Goal: Transaction & Acquisition: Purchase product/service

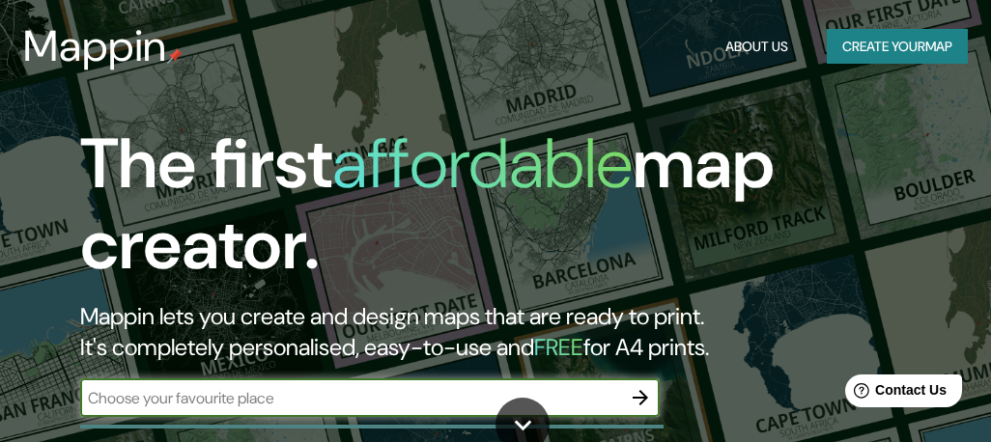
click at [128, 388] on input "text" at bounding box center [350, 398] width 541 height 22
type input "arg"
click at [641, 393] on icon "button" at bounding box center [640, 397] width 15 height 15
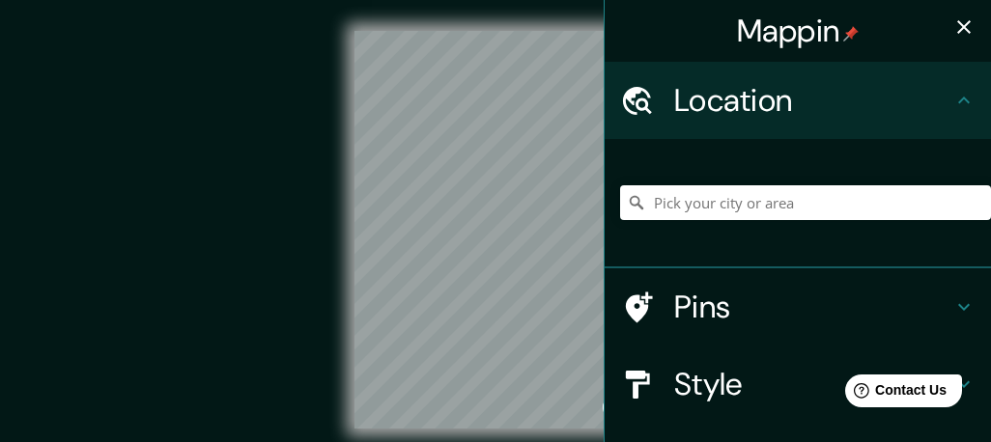
click at [404, 441] on div "© Mapbox © OpenStreetMap Improve this map" at bounding box center [495, 230] width 954 height 460
click at [735, 97] on h4 "Location" at bounding box center [813, 100] width 278 height 39
click at [972, 97] on icon at bounding box center [964, 100] width 23 height 23
click at [659, 387] on div at bounding box center [647, 385] width 54 height 34
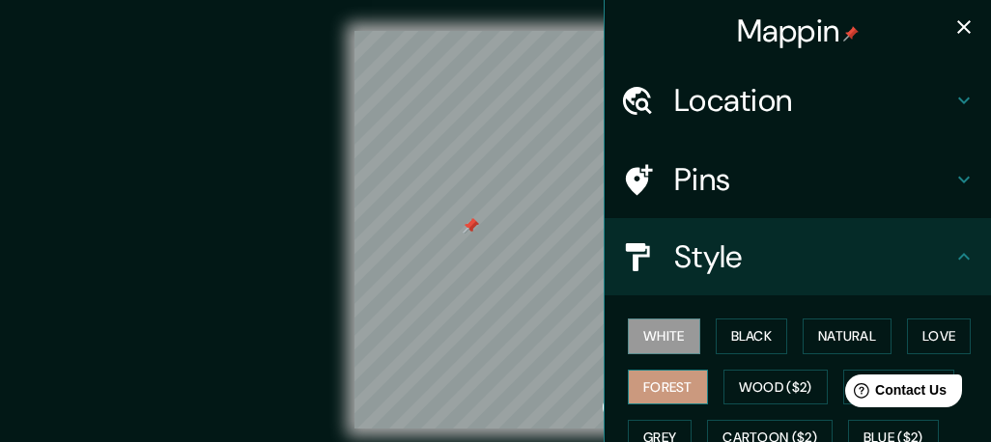
click at [656, 382] on button "Forest" at bounding box center [668, 388] width 80 height 36
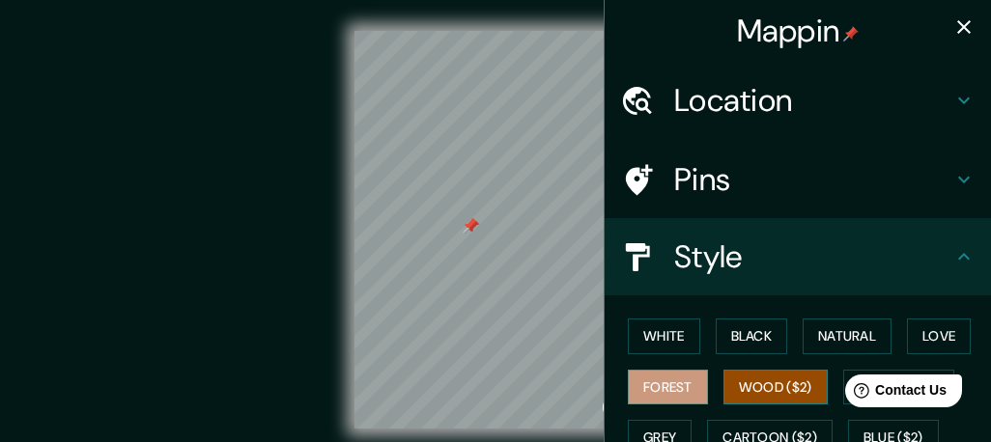
click at [790, 389] on button "Wood ($2)" at bounding box center [776, 388] width 104 height 36
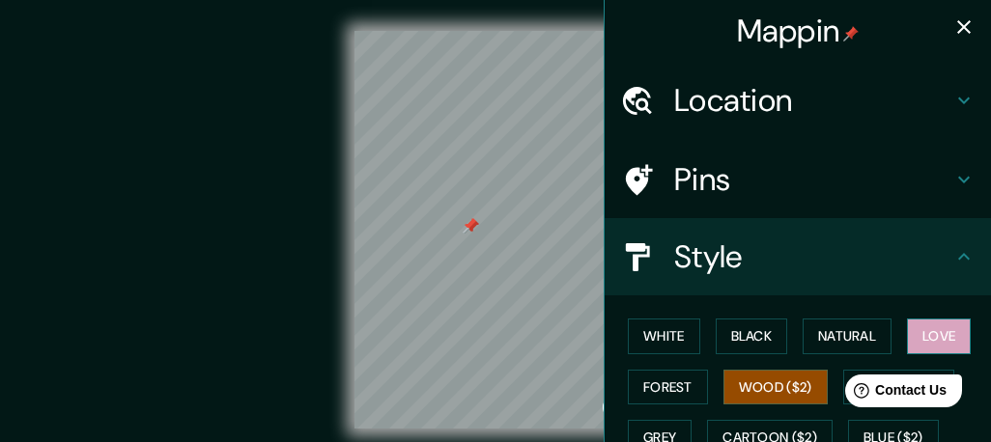
click at [934, 344] on button "Love" at bounding box center [939, 337] width 64 height 36
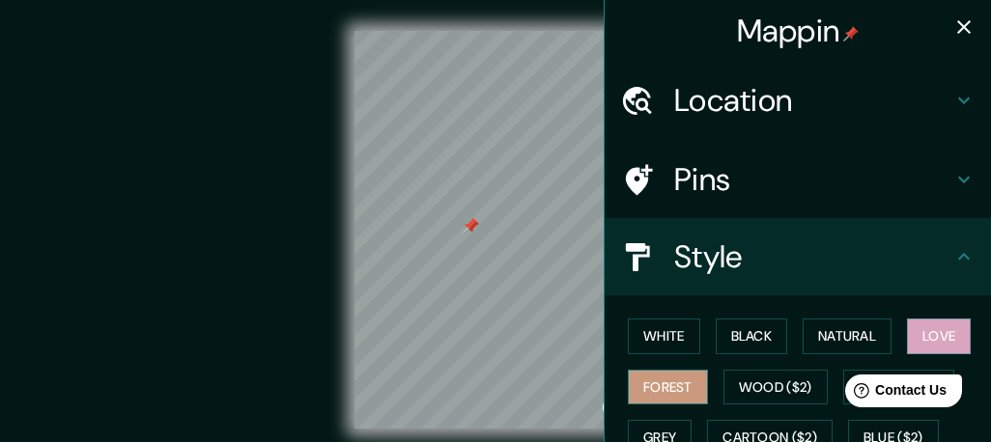
click at [691, 386] on button "Forest" at bounding box center [668, 388] width 80 height 36
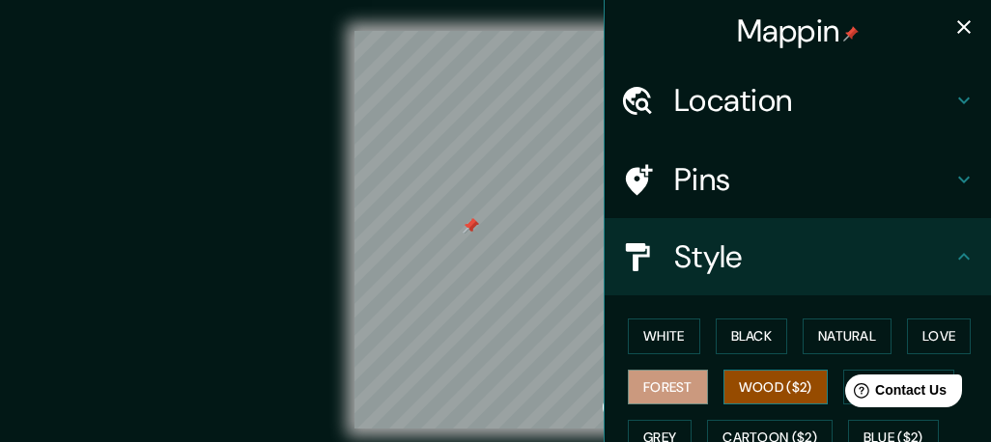
click at [754, 384] on button "Wood ($2)" at bounding box center [776, 388] width 104 height 36
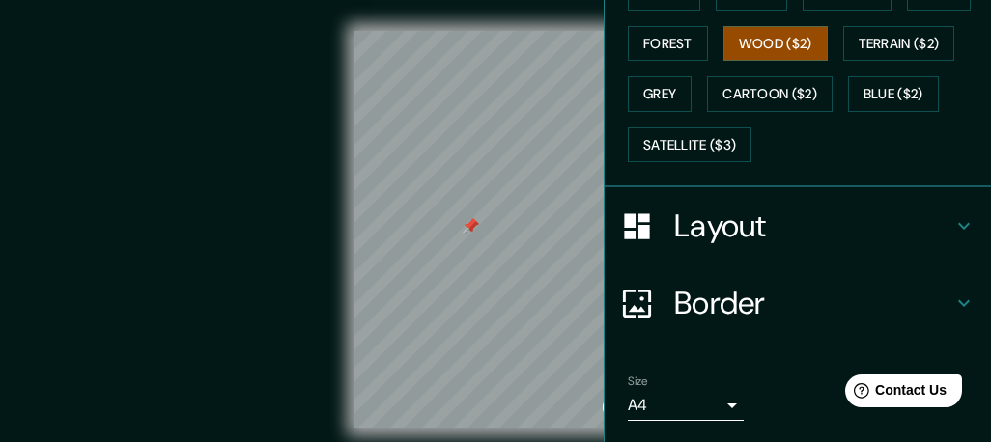
scroll to position [401, 0]
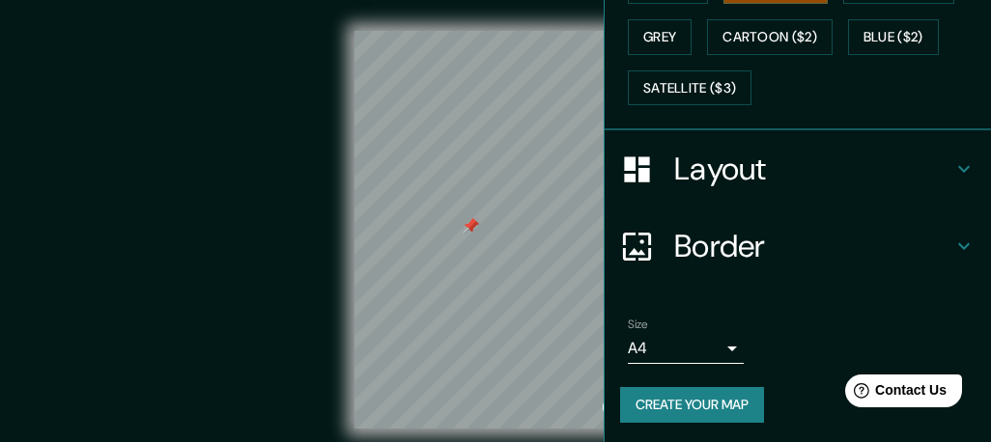
click at [729, 345] on body "Mappin Location Pins Style White Black Natural Love Forest Wood ($2) Terrain ($…" at bounding box center [495, 221] width 991 height 442
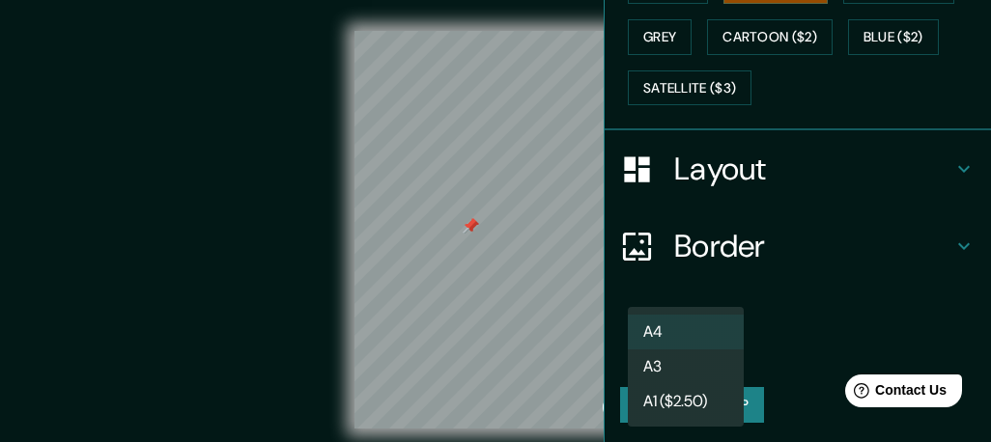
click at [654, 366] on li "A3" at bounding box center [686, 367] width 116 height 35
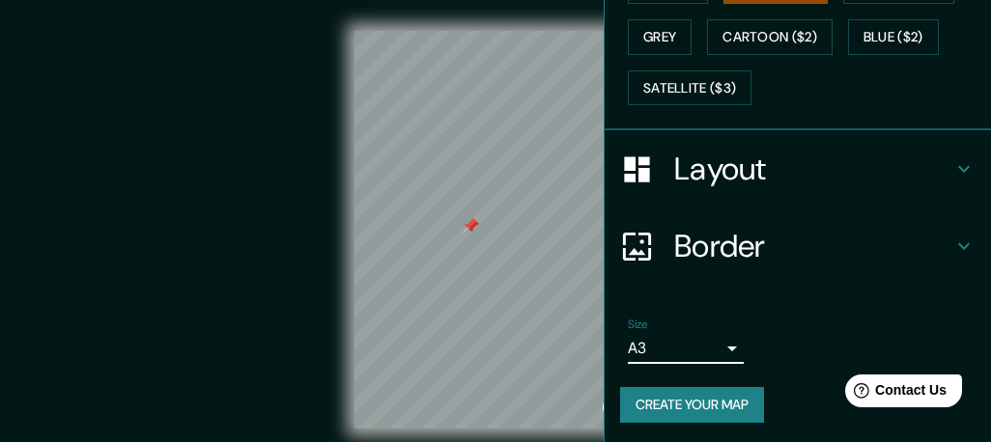
click at [657, 345] on body "Mappin Location Pins Style White Black Natural Love Forest Wood ($2) Terrain ($…" at bounding box center [495, 221] width 991 height 442
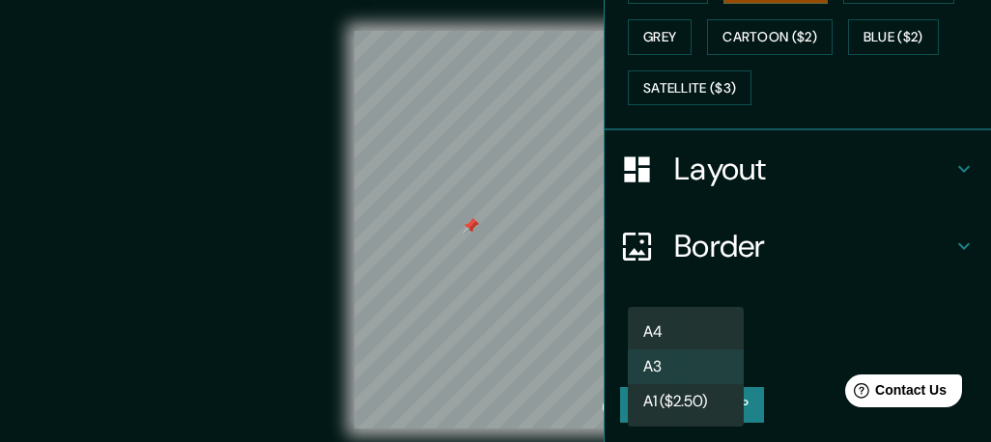
click at [654, 334] on li "A4" at bounding box center [686, 332] width 116 height 35
type input "single"
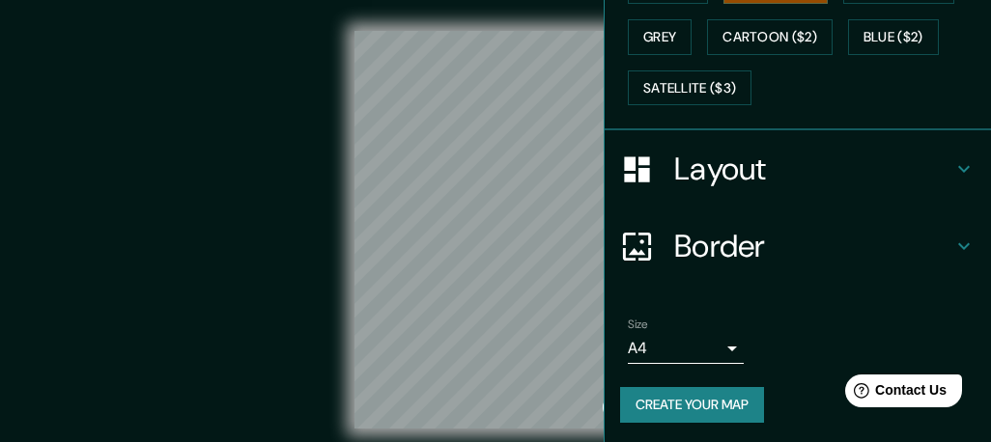
click at [449, 16] on div "© Mapbox © OpenStreetMap Improve this map" at bounding box center [495, 230] width 954 height 460
click at [723, 108] on div "Mappin Location Pins Style White Black Natural Love Forest Wood ($2) Terrain ($…" at bounding box center [495, 245] width 991 height 491
click at [568, 28] on div "© Mapbox © OpenStreetMap Improve this map" at bounding box center [495, 230] width 954 height 460
click at [687, 20] on div "Mappin Location Pins Style White Black Natural Love Forest Wood ($2) Terrain ($…" at bounding box center [495, 245] width 991 height 491
click at [675, 40] on div "Mappin Location Pins Style White Black Natural Love Forest Wood ($2) Terrain ($…" at bounding box center [495, 245] width 991 height 491
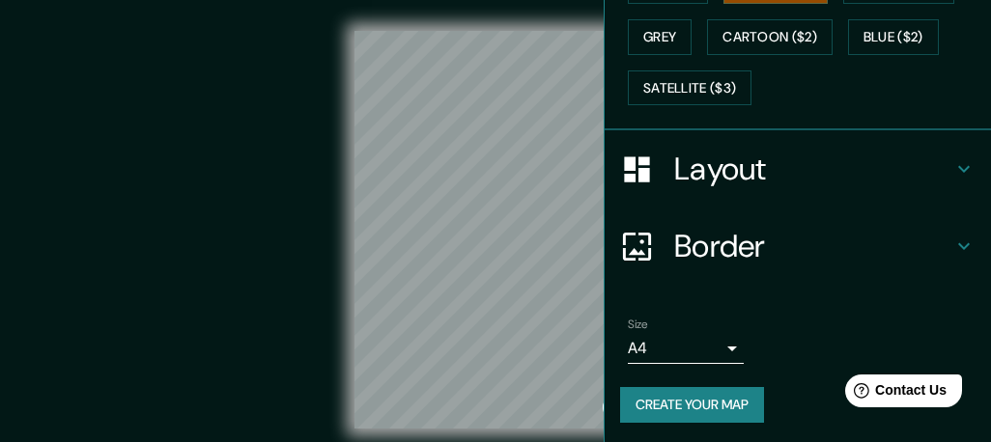
click at [805, 55] on div "Mappin Location Pins Style White Black Natural Love Forest Wood ($2) Terrain ($…" at bounding box center [495, 245] width 991 height 491
click at [693, 65] on div "Mappin Location Pins Style White Black Natural Love Forest Wood ($2) Terrain ($…" at bounding box center [495, 245] width 991 height 491
click at [795, 92] on div "Mappin Location Pins Style White Black Natural Love Forest Wood ($2) Terrain ($…" at bounding box center [495, 245] width 991 height 491
click at [724, 193] on div "Mappin Location Pins Style White Black Natural Love Forest Wood ($2) Terrain ($…" at bounding box center [495, 245] width 991 height 491
click at [618, 272] on div "Mappin Location Pins Style White Black Natural Love Forest Wood ($2) Terrain ($…" at bounding box center [495, 245] width 991 height 491
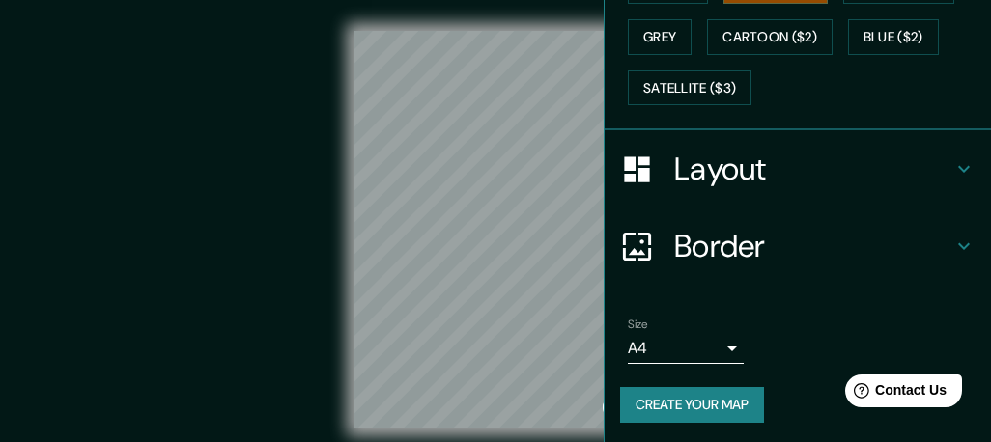
click at [689, 160] on div "Mappin Location Pins Style White Black Natural Love Forest Wood ($2) Terrain ($…" at bounding box center [495, 245] width 991 height 491
click at [759, 200] on div "Mappin Location Pins Style White Black Natural Love Forest Wood ($2) Terrain ($…" at bounding box center [495, 245] width 991 height 491
click at [787, 128] on div "Mappin Location Pins Style White Black Natural Love Forest Wood ($2) Terrain ($…" at bounding box center [495, 245] width 991 height 491
click at [760, 92] on div "Mappin Location Pins Style White Black Natural Love Forest Wood ($2) Terrain ($…" at bounding box center [495, 245] width 991 height 491
click at [715, 171] on div "Mappin Location Pins Style White Black Natural Love Forest Wood ($2) Terrain ($…" at bounding box center [495, 245] width 991 height 491
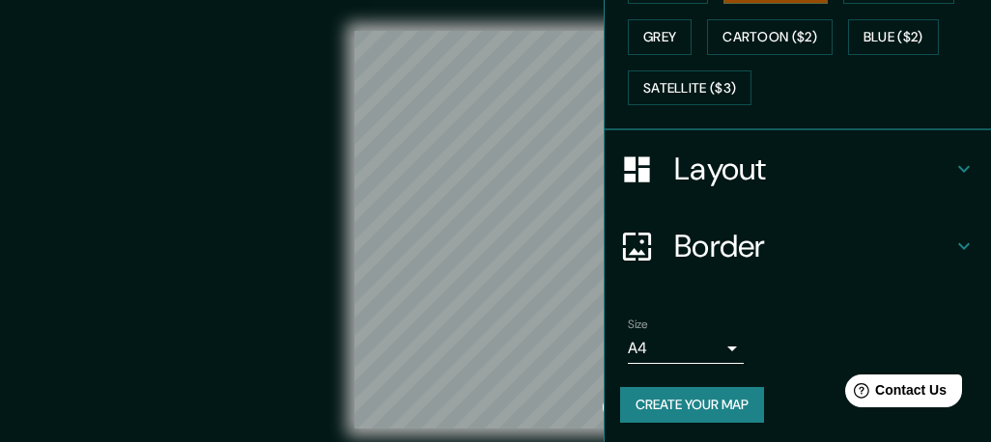
click at [791, 162] on div "Mappin Location Pins Style White Black Natural Love Forest Wood ($2) Terrain ($…" at bounding box center [495, 245] width 991 height 491
click at [714, 190] on div "Mappin Location Pins Style White Black Natural Love Forest Wood ($2) Terrain ($…" at bounding box center [495, 245] width 991 height 491
click at [825, 115] on div "Mappin Location Pins Style White Black Natural Love Forest Wood ($2) Terrain ($…" at bounding box center [495, 245] width 991 height 491
click at [613, 231] on div "Mappin Location Pins Style White Black Natural Love Forest Wood ($2) Terrain ($…" at bounding box center [495, 245] width 991 height 491
click at [665, 200] on div "Mappin Location Pins Style White Black Natural Love Forest Wood ($2) Terrain ($…" at bounding box center [495, 245] width 991 height 491
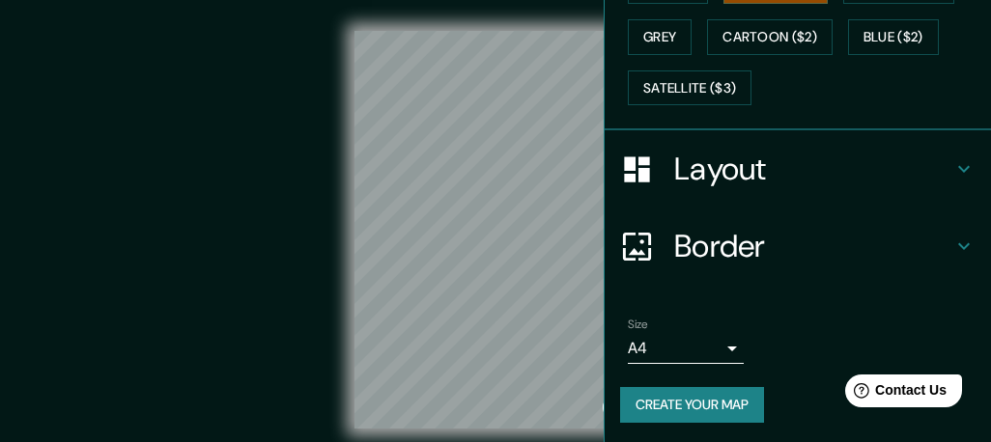
click at [689, 152] on div "Mappin Location Pins Style White Black Natural Love Forest Wood ($2) Terrain ($…" at bounding box center [495, 245] width 991 height 491
click at [689, 153] on div "Mappin Location Pins Style White Black Natural Love Forest Wood ($2) Terrain ($…" at bounding box center [495, 245] width 991 height 491
click at [706, 120] on div "Mappin Location Pins Style White Black Natural Love Forest Wood ($2) Terrain ($…" at bounding box center [495, 245] width 991 height 491
click at [635, 148] on div "Mappin Location Pins Style White Black Natural Love Forest Wood ($2) Terrain ($…" at bounding box center [495, 245] width 991 height 491
click at [616, 154] on div "Mappin Location Pins Style White Black Natural Love Forest Wood ($2) Terrain ($…" at bounding box center [495, 245] width 991 height 491
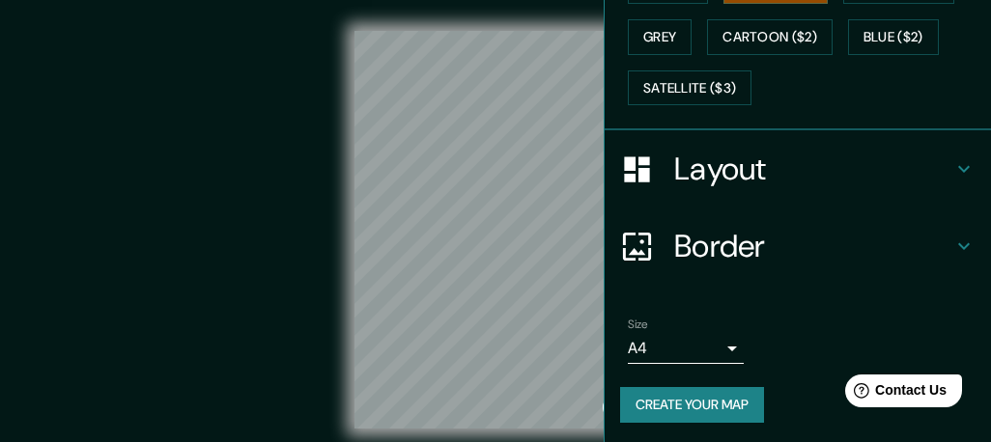
click at [764, 93] on div "Mappin Location Pins Style White Black Natural Love Forest Wood ($2) Terrain ($…" at bounding box center [495, 245] width 991 height 491
click at [869, 4] on div "Mappin Location Pins Style White Black Natural Love Forest Wood ($2) Terrain ($…" at bounding box center [495, 245] width 991 height 491
click at [624, 129] on div "Mappin Location Pins Style White Black Natural Love Forest Wood ($2) Terrain ($…" at bounding box center [495, 245] width 991 height 491
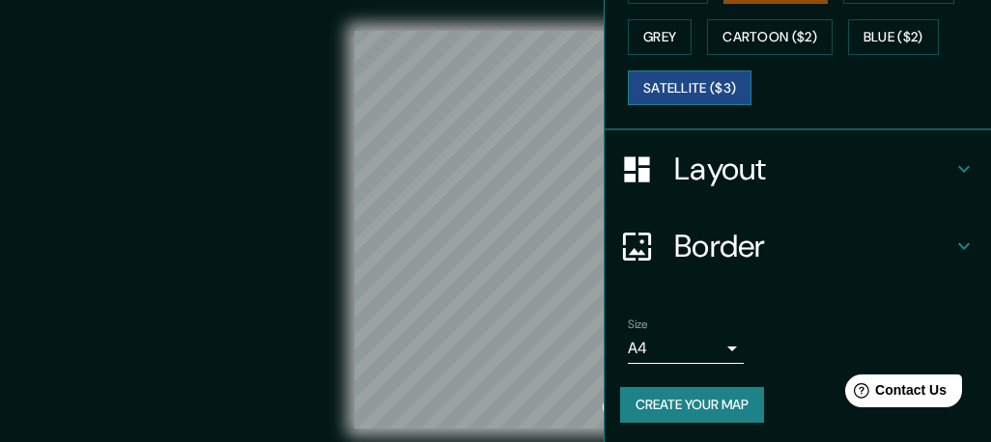
click at [715, 88] on div "Mappin Location Pins Style White Black Natural Love Forest Wood ($2) Terrain ($…" at bounding box center [495, 245] width 991 height 491
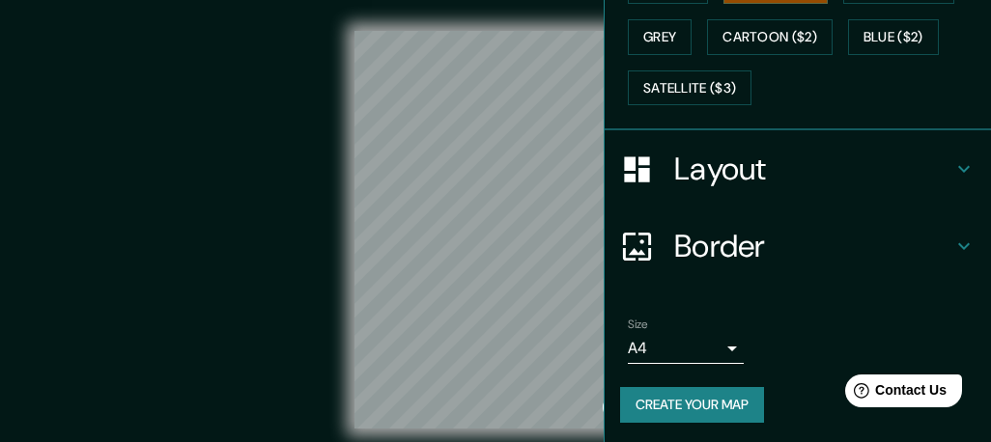
click at [748, 107] on div "Mappin Location Pins Style White Black Natural Love Forest Wood ($2) Terrain ($…" at bounding box center [495, 245] width 991 height 491
click at [741, 74] on div "Mappin Location Pins Style White Black Natural Love Forest Wood ($2) Terrain ($…" at bounding box center [495, 245] width 991 height 491
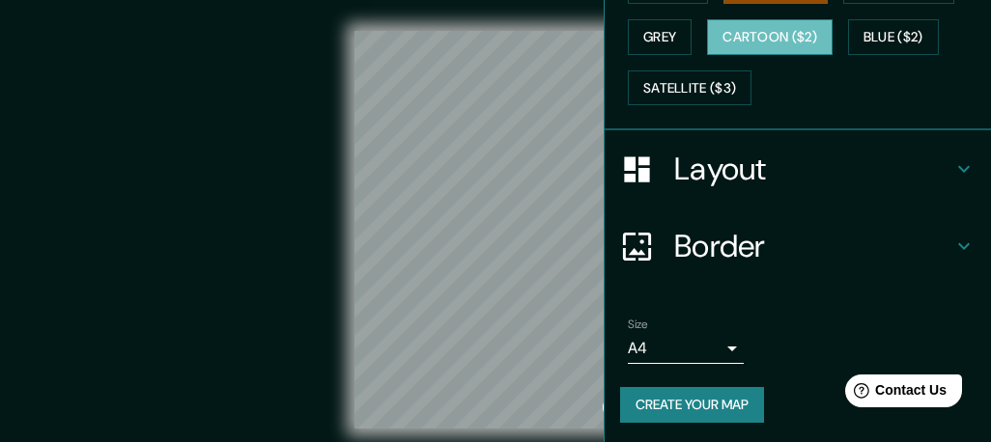
click at [792, 34] on div "Mappin Location Pins Style White Black Natural Love Forest Wood ($2) Terrain ($…" at bounding box center [495, 245] width 991 height 491
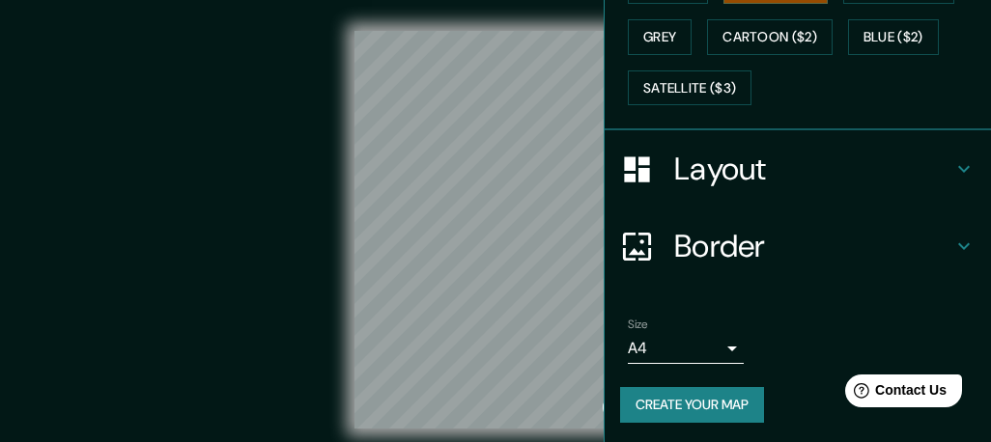
click at [734, 136] on div "Mappin Location Pins Style White Black Natural Love Forest Wood ($2) Terrain ($…" at bounding box center [495, 245] width 991 height 491
click at [718, 153] on div "Mappin Location Pins Style White Black Natural Love Forest Wood ($2) Terrain ($…" at bounding box center [495, 245] width 991 height 491
click at [645, 167] on div "Mappin Location Pins Style White Black Natural Love Forest Wood ($2) Terrain ($…" at bounding box center [495, 245] width 991 height 491
click at [707, 147] on div "Mappin Location Pins Style White Black Natural Love Forest Wood ($2) Terrain ($…" at bounding box center [495, 245] width 991 height 491
click at [710, 193] on div "Mappin Location Pins Style White Black Natural Love Forest Wood ($2) Terrain ($…" at bounding box center [495, 245] width 991 height 491
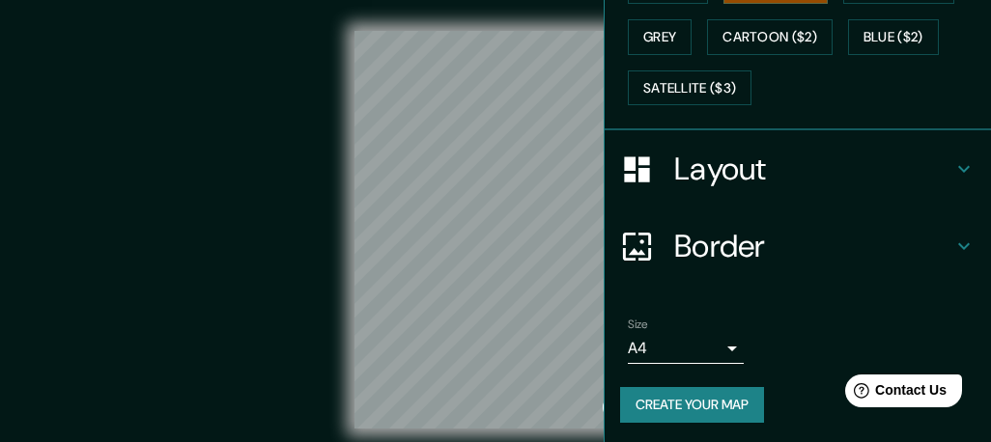
click at [669, 140] on div "Mappin Location Pins Style White Black Natural Love Forest Wood ($2) Terrain ($…" at bounding box center [495, 245] width 991 height 491
click at [666, 140] on div "Mappin Location Pins Style White Black Natural Love Forest Wood ($2) Terrain ($…" at bounding box center [495, 245] width 991 height 491
click at [799, 70] on div "Mappin Location Pins Style White Black Natural Love Forest Wood ($2) Terrain ($…" at bounding box center [495, 245] width 991 height 491
click at [819, 115] on div "Mappin Location Pins Style White Black Natural Love Forest Wood ($2) Terrain ($…" at bounding box center [495, 245] width 991 height 491
click at [706, 118] on div "Mappin Location Pins Style White Black Natural Love Forest Wood ($2) Terrain ($…" at bounding box center [495, 245] width 991 height 491
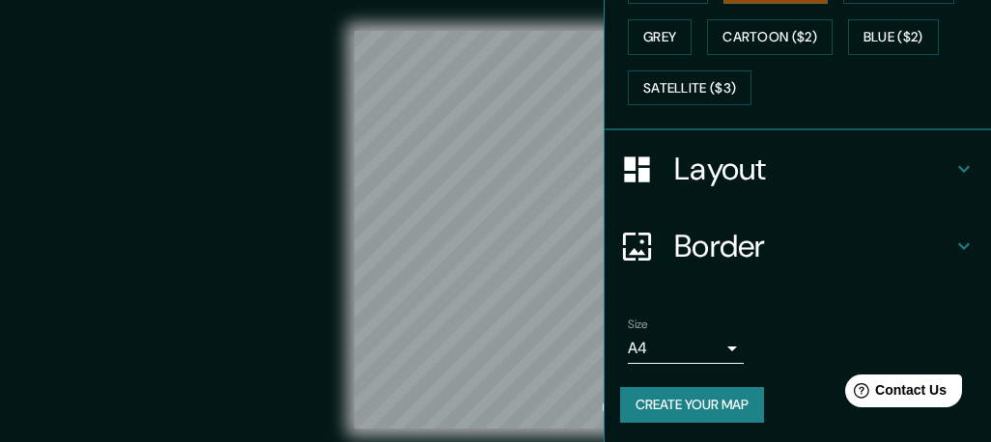
click at [692, 109] on div "Mappin Location Pins Style White Black Natural Love Forest Wood ($2) Terrain ($…" at bounding box center [495, 245] width 991 height 491
click at [644, 164] on div "Mappin Location Pins Style White Black Natural Love Forest Wood ($2) Terrain ($…" at bounding box center [495, 245] width 991 height 491
click at [676, 145] on div "Mappin Location Pins Style White Black Natural Love Forest Wood ($2) Terrain ($…" at bounding box center [495, 245] width 991 height 491
click at [677, 127] on div "Mappin Location Pins Style White Black Natural Love Forest Wood ($2) Terrain ($…" at bounding box center [495, 245] width 991 height 491
click at [715, 178] on div "Mappin Location Pins Style White Black Natural Love Forest Wood ($2) Terrain ($…" at bounding box center [495, 245] width 991 height 491
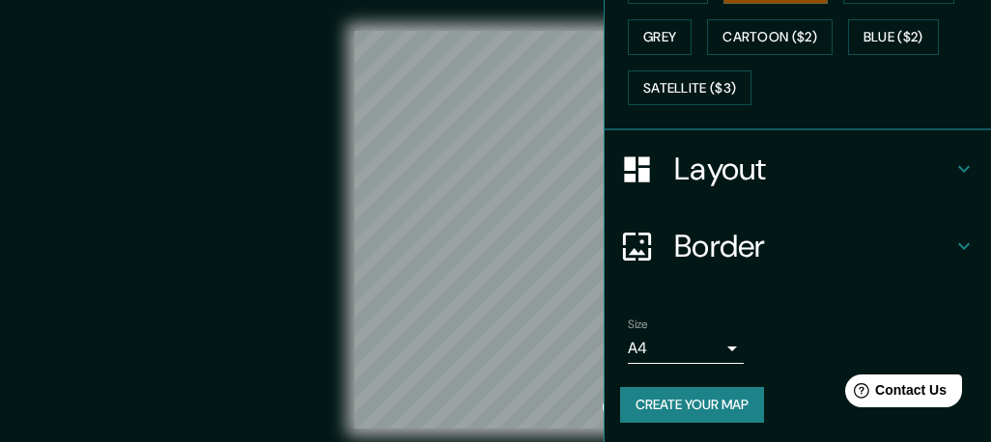
click at [830, 83] on div "Mappin Location Pins Style White Black Natural Love Forest Wood ($2) Terrain ($…" at bounding box center [495, 245] width 991 height 491
click at [741, 112] on div "Mappin Location Pins Style White Black Natural Love Forest Wood ($2) Terrain ($…" at bounding box center [495, 245] width 991 height 491
click at [677, 138] on div "Mappin Location Pins Style White Black Natural Love Forest Wood ($2) Terrain ($…" at bounding box center [495, 245] width 991 height 491
click at [831, 65] on div "Mappin Location Pins Style White Black Natural Love Forest Wood ($2) Terrain ($…" at bounding box center [495, 245] width 991 height 491
click at [620, 185] on div "Mappin Location Pins Style White Black Natural Love Forest Wood ($2) Terrain ($…" at bounding box center [495, 245] width 991 height 491
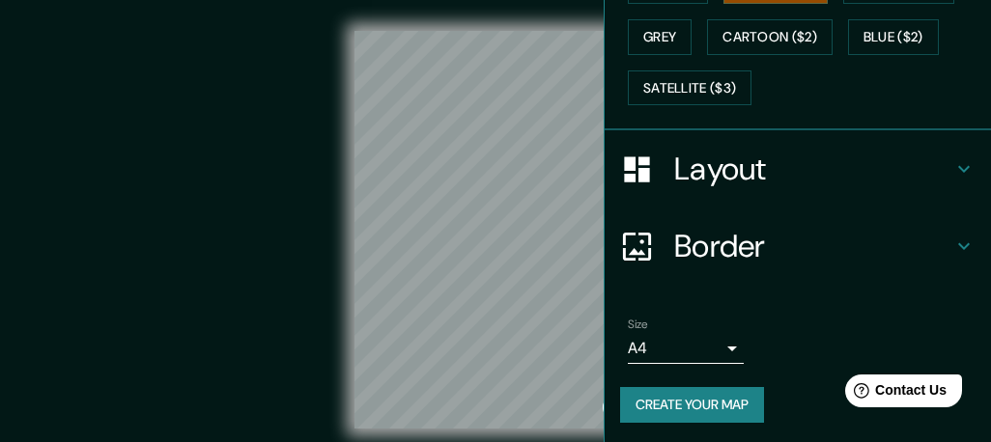
click at [809, 129] on div "Mappin Location Pins Style White Black Natural Love Forest Wood ($2) Terrain ($…" at bounding box center [495, 245] width 991 height 491
click at [687, 193] on div "Mappin Location Pins Style White Black Natural Love Forest Wood ($2) Terrain ($…" at bounding box center [495, 245] width 991 height 491
click at [678, 185] on div "Mappin Location Pins Style White Black Natural Love Forest Wood ($2) Terrain ($…" at bounding box center [495, 245] width 991 height 491
click at [692, 187] on div "Mappin Location Pins Style White Black Natural Love Forest Wood ($2) Terrain ($…" at bounding box center [495, 245] width 991 height 491
click at [800, 75] on div "Mappin Location Pins Style White Black Natural Love Forest Wood ($2) Terrain ($…" at bounding box center [495, 245] width 991 height 491
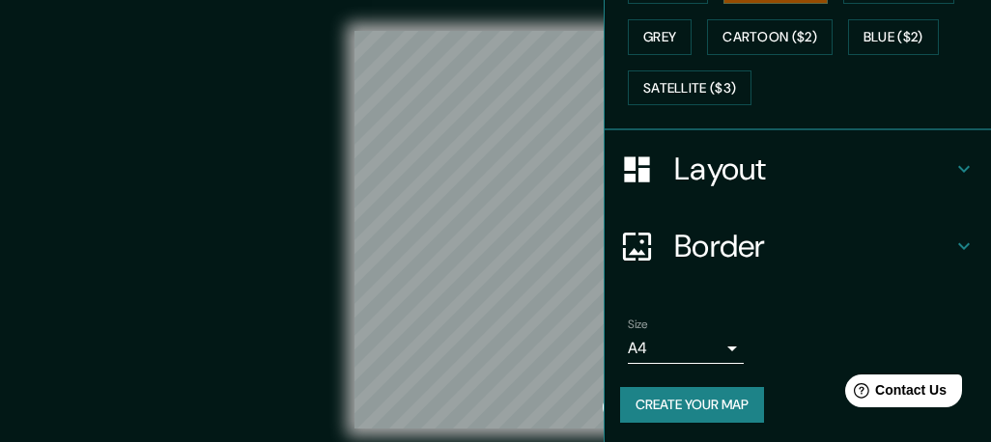
click at [842, 142] on div "Mappin Location Pins Style White Black Natural Love Forest Wood ($2) Terrain ($…" at bounding box center [495, 245] width 991 height 491
click at [987, 100] on html "Mappin Location Pins Style White Black Natural Love Forest Wood ($2) Terrain ($…" at bounding box center [495, 221] width 991 height 442
click at [810, 117] on div "Mappin Location Pins Style White Black Natural Love Forest Wood ($2) Terrain ($…" at bounding box center [495, 245] width 991 height 491
drag, startPoint x: 430, startPoint y: 277, endPoint x: 713, endPoint y: 223, distance: 288.2
click at [713, 223] on div "Mappin Location Pins Style White Black Natural Love Forest Wood ($2) Terrain ($…" at bounding box center [495, 245] width 991 height 491
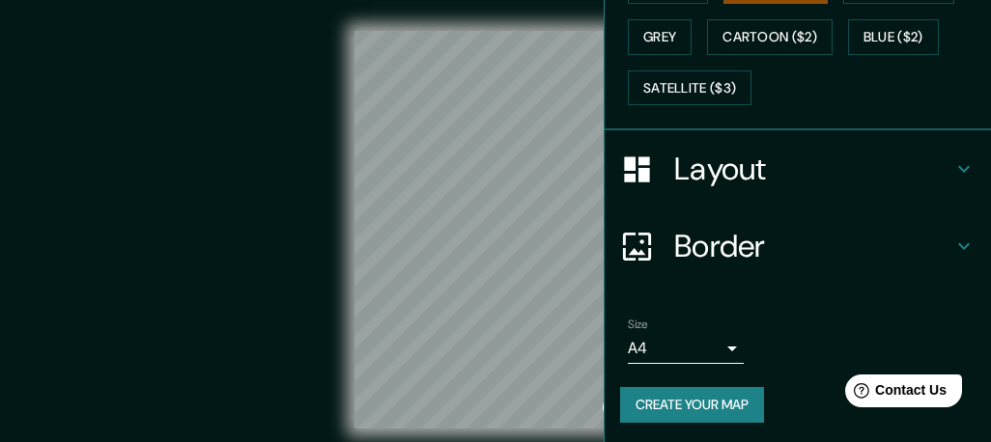
click at [812, 292] on ul "Location Pins Style White Black Natural Love Forest Wood ($2) Terrain ($2) Grey…" at bounding box center [798, 53] width 386 height 785
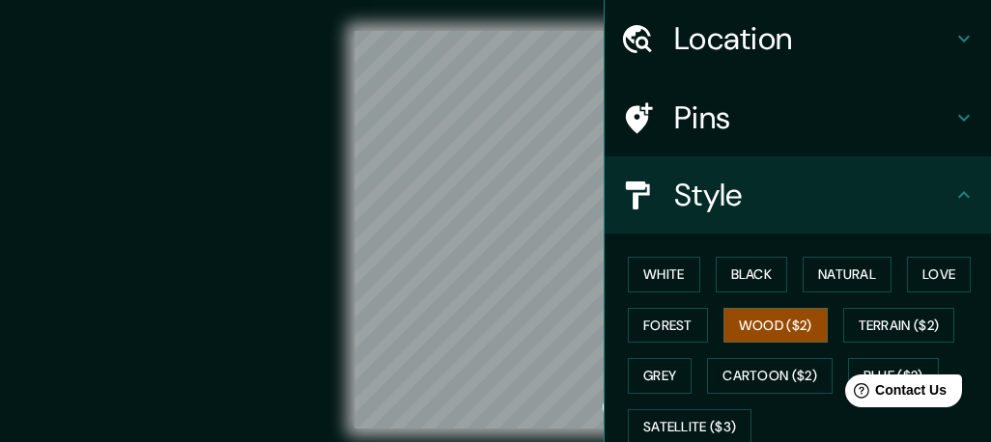
scroll to position [5, 0]
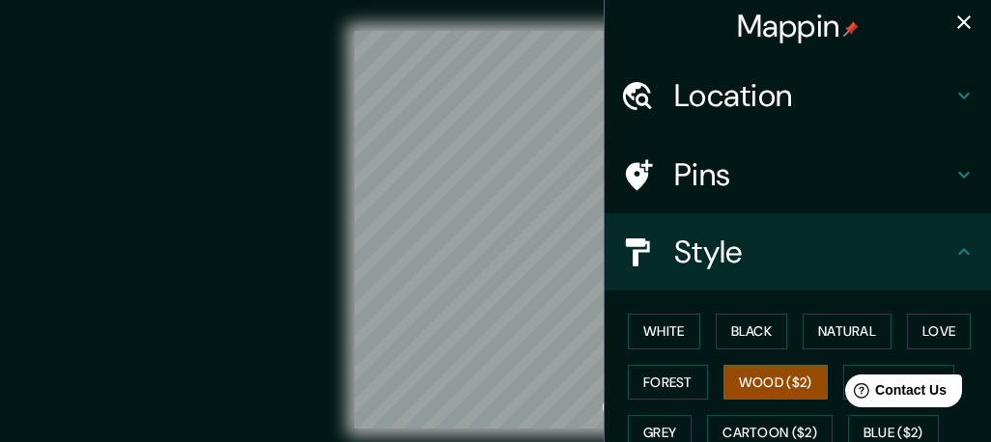
click at [633, 93] on icon at bounding box center [637, 96] width 34 height 34
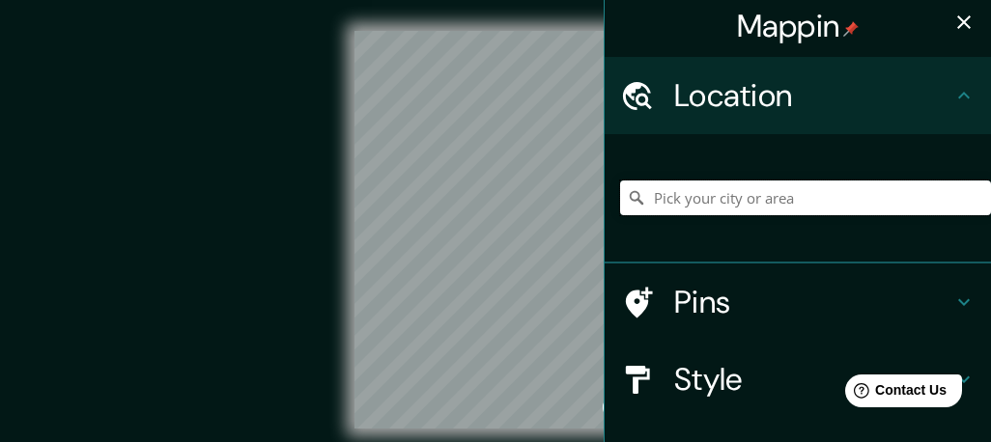
click at [697, 199] on input "Pick your city or area" at bounding box center [805, 198] width 371 height 35
type input "[GEOGRAPHIC_DATA]"
click at [544, 183] on div at bounding box center [550, 174] width 15 height 15
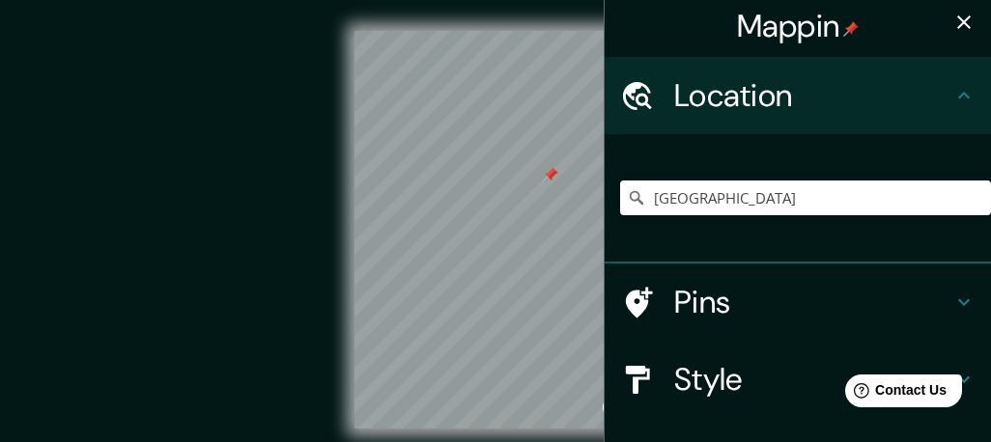
click at [544, 183] on div at bounding box center [550, 174] width 15 height 15
click at [521, 31] on div at bounding box center [495, 31] width 281 height 0
click at [521, 146] on div at bounding box center [527, 137] width 15 height 15
click at [521, 31] on div at bounding box center [495, 31] width 281 height 0
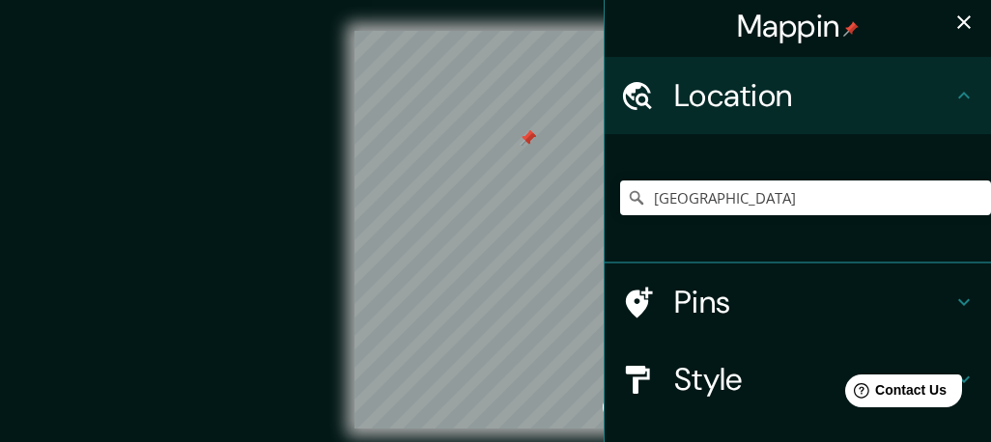
click at [521, 146] on div at bounding box center [527, 137] width 15 height 15
click at [521, 146] on div at bounding box center [528, 137] width 15 height 15
click at [277, 348] on div "© Mapbox © OpenStreetMap Improve this map" at bounding box center [495, 230] width 892 height 398
click at [443, 227] on div at bounding box center [449, 219] width 15 height 15
click at [443, 227] on div at bounding box center [450, 219] width 15 height 15
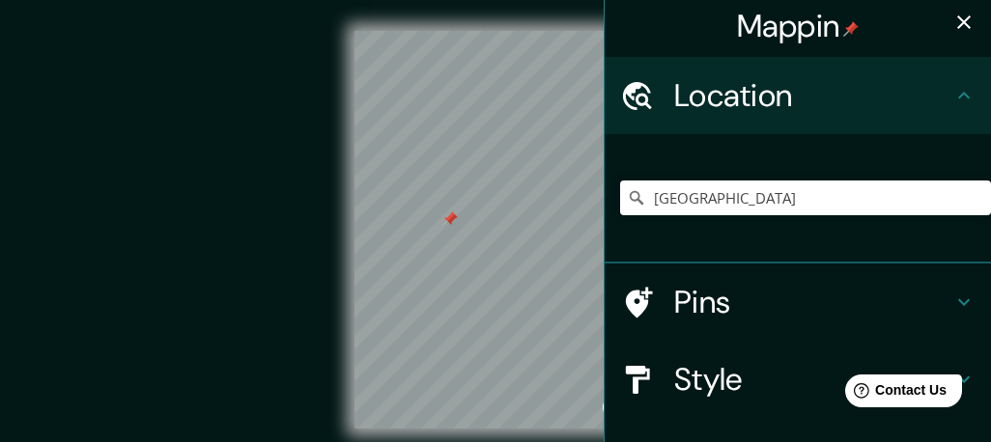
click at [443, 227] on div at bounding box center [449, 219] width 15 height 15
click at [443, 227] on div at bounding box center [450, 219] width 15 height 15
click at [443, 227] on div at bounding box center [449, 219] width 15 height 15
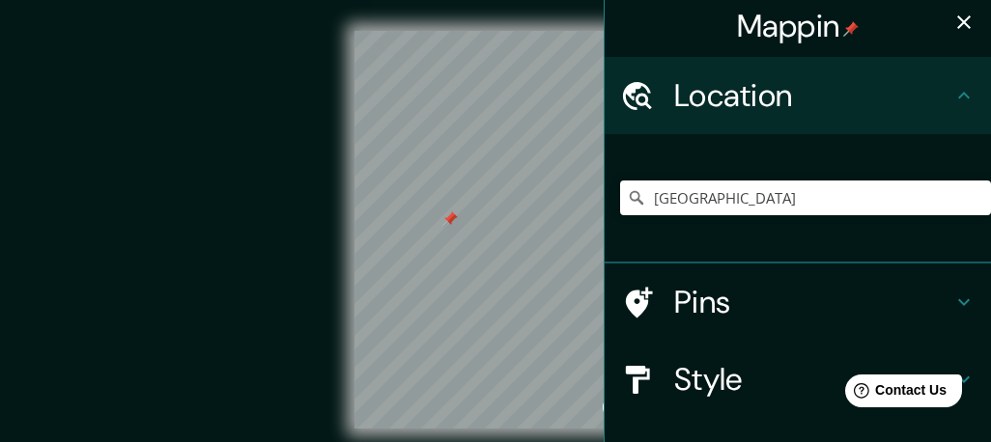
click at [443, 227] on div at bounding box center [449, 219] width 15 height 15
click at [422, 213] on div at bounding box center [428, 205] width 15 height 15
click at [422, 213] on div at bounding box center [429, 205] width 15 height 15
click at [818, 29] on h4 "Mappin" at bounding box center [798, 26] width 123 height 39
